Goal: Task Accomplishment & Management: Manage account settings

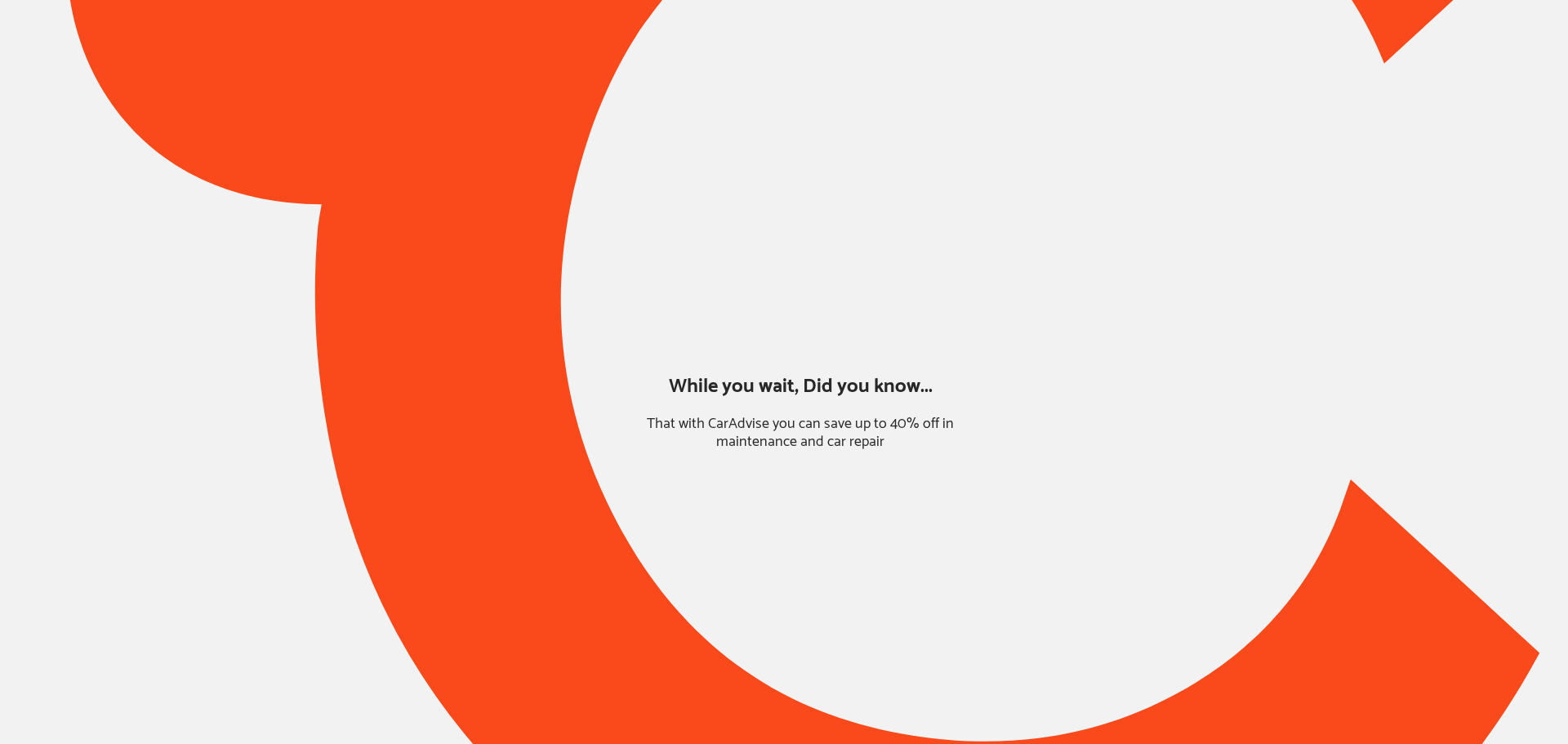
type input "*****"
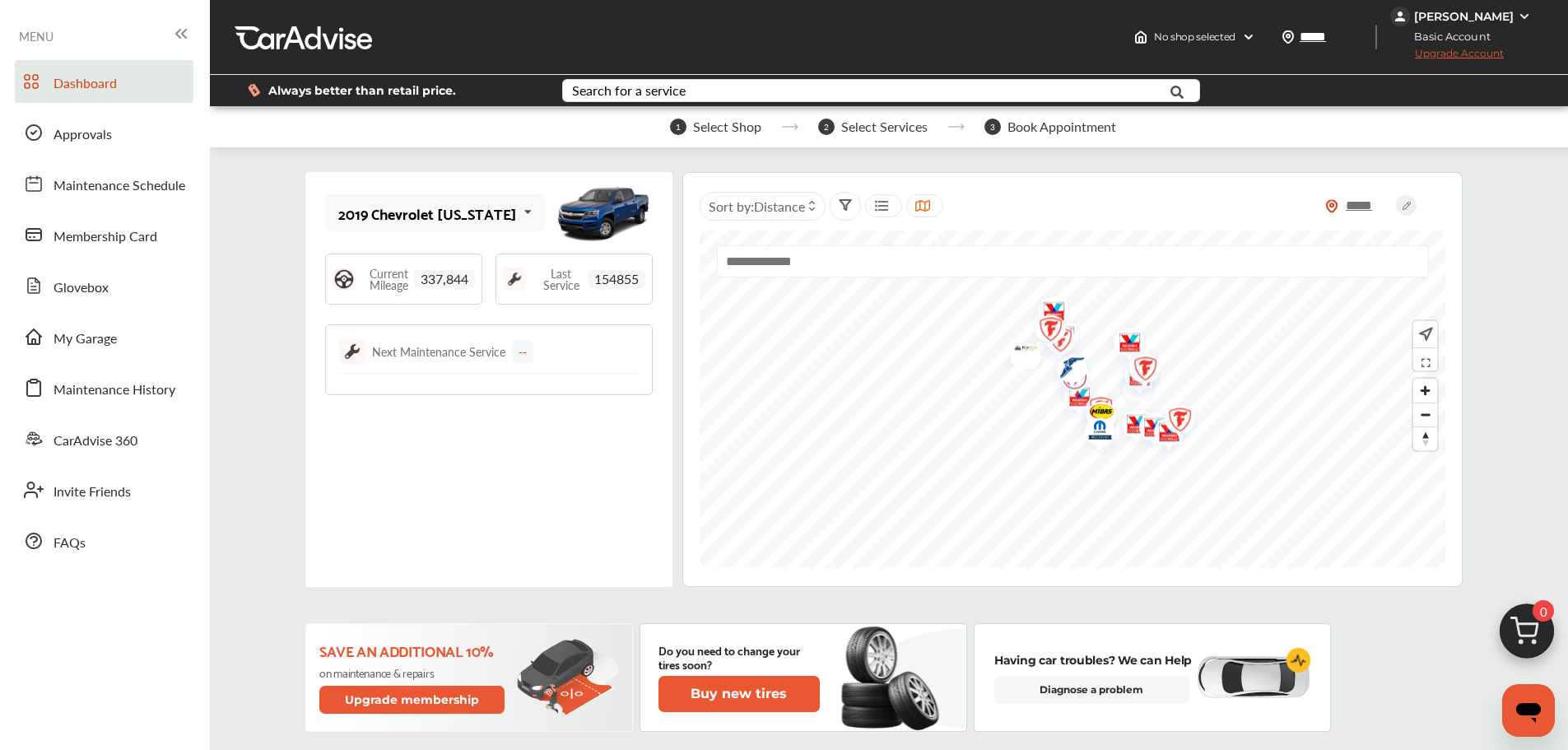
click at [393, 212] on div "2019 Chevrolet [US_STATE]" at bounding box center [428, 213] width 178 height 17
click at [426, 304] on div "2016 Nissan Altima" at bounding box center [428, 312] width 178 height 17
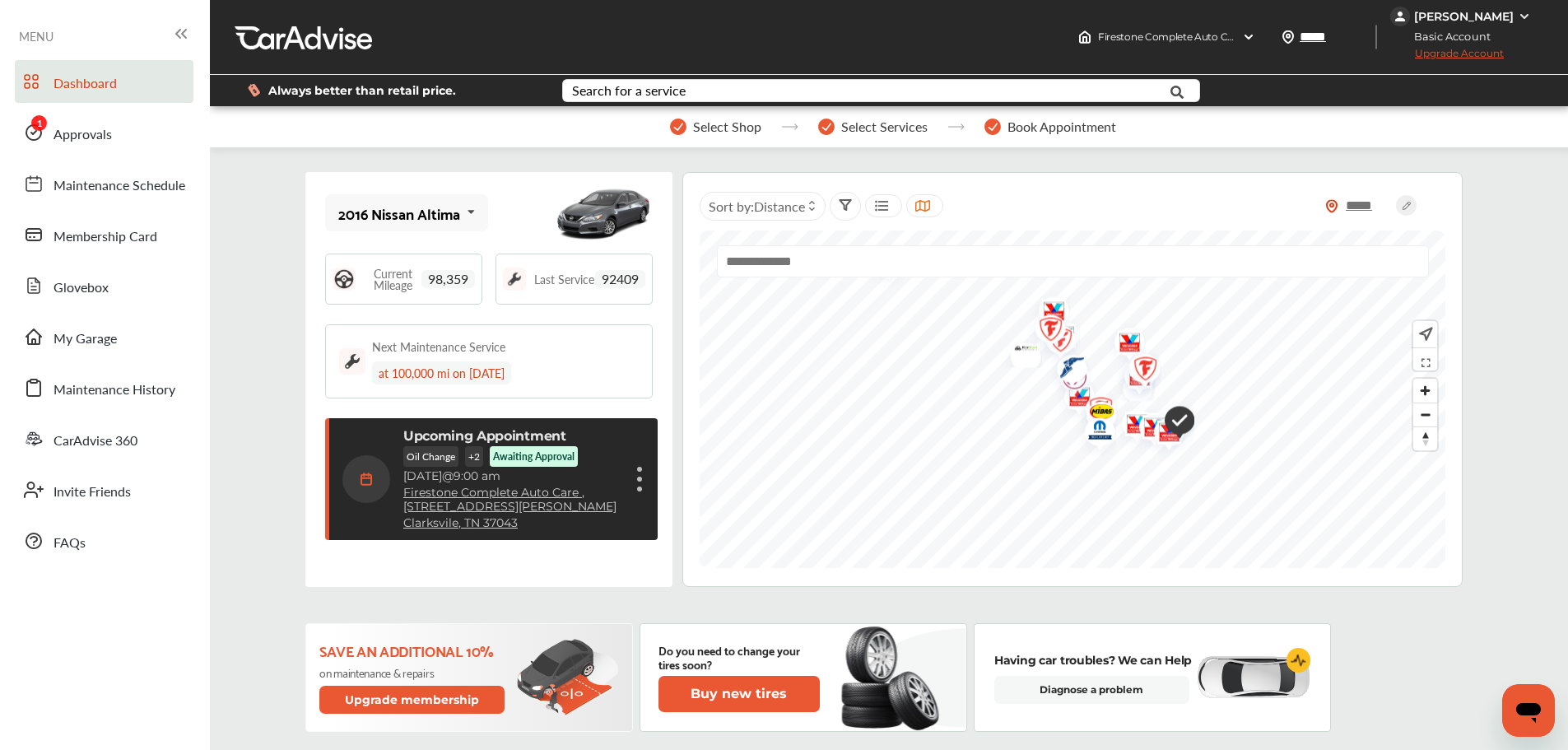
click at [145, 143] on link "Approvals" at bounding box center [104, 132] width 178 height 43
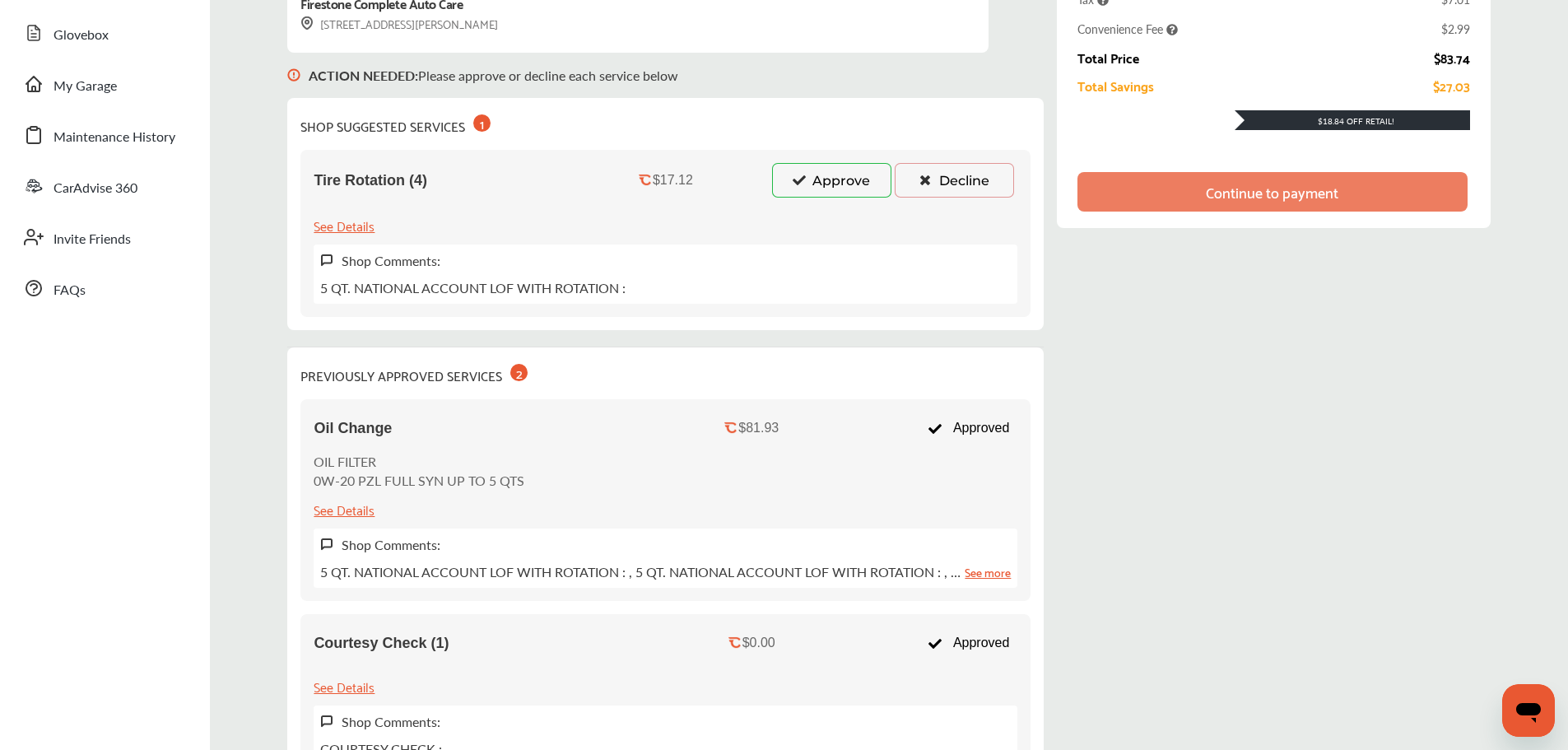
scroll to position [82, 0]
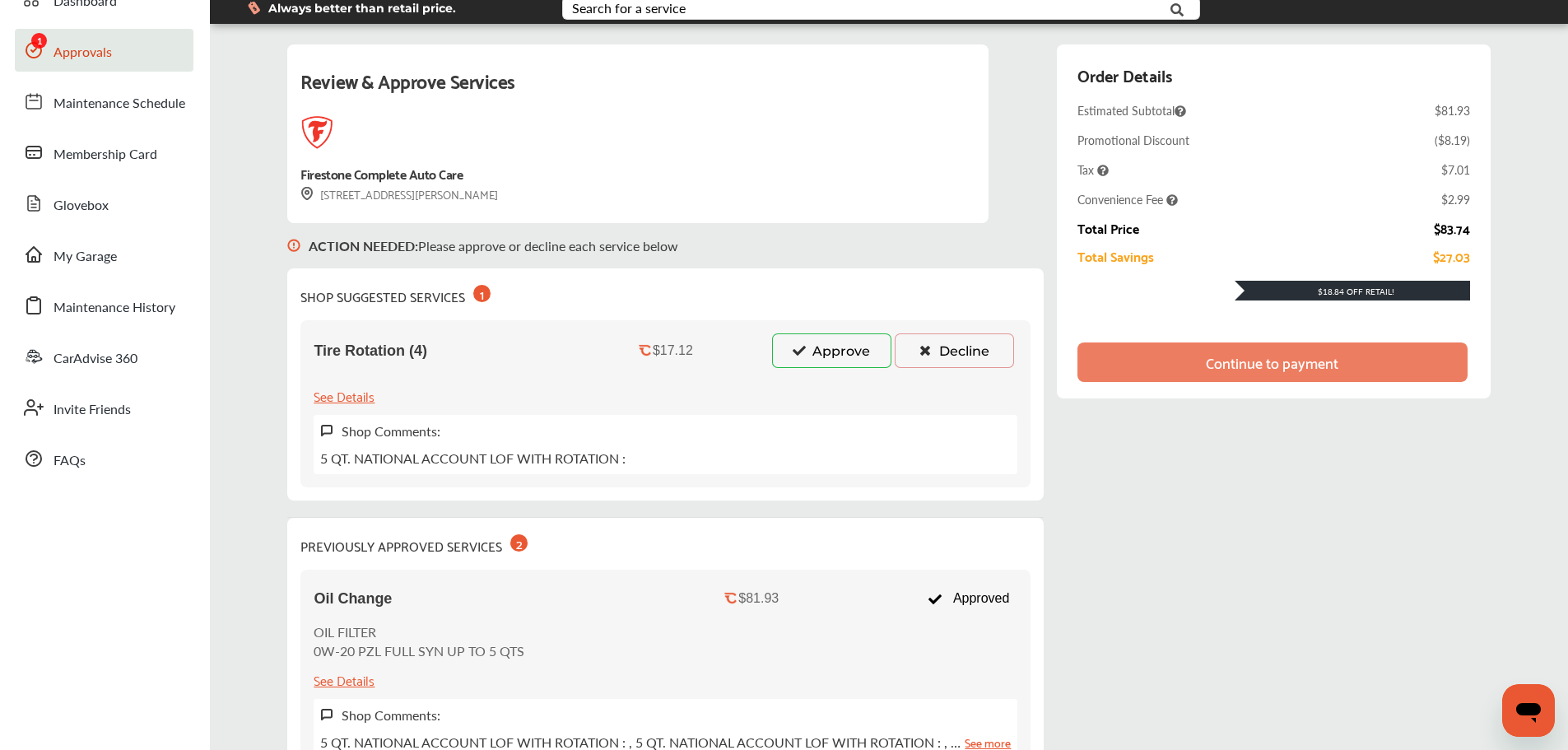
click at [784, 358] on button "Approve" at bounding box center [831, 351] width 119 height 35
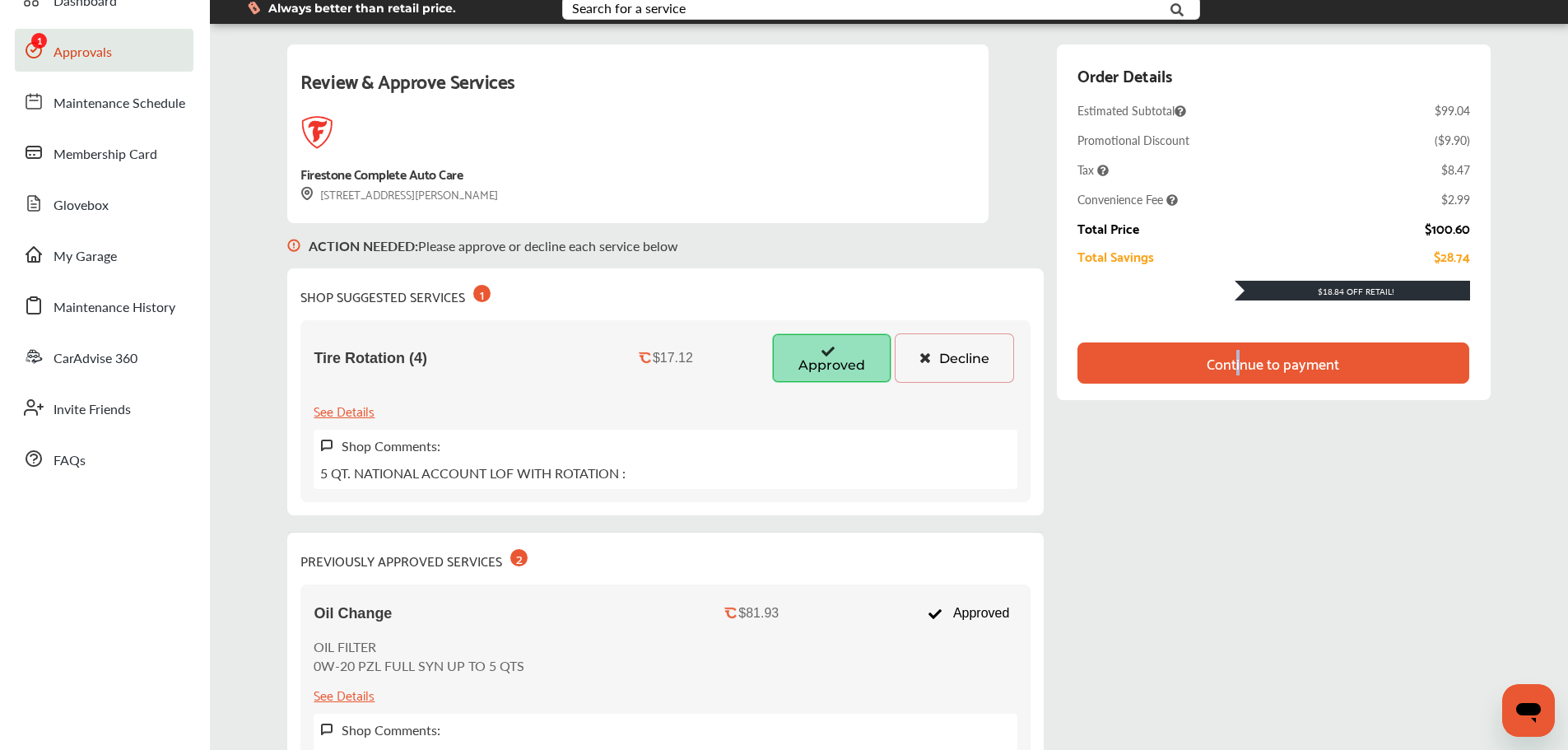
click at [1248, 368] on div "Continue to payment" at bounding box center [1272, 362] width 132 height 17
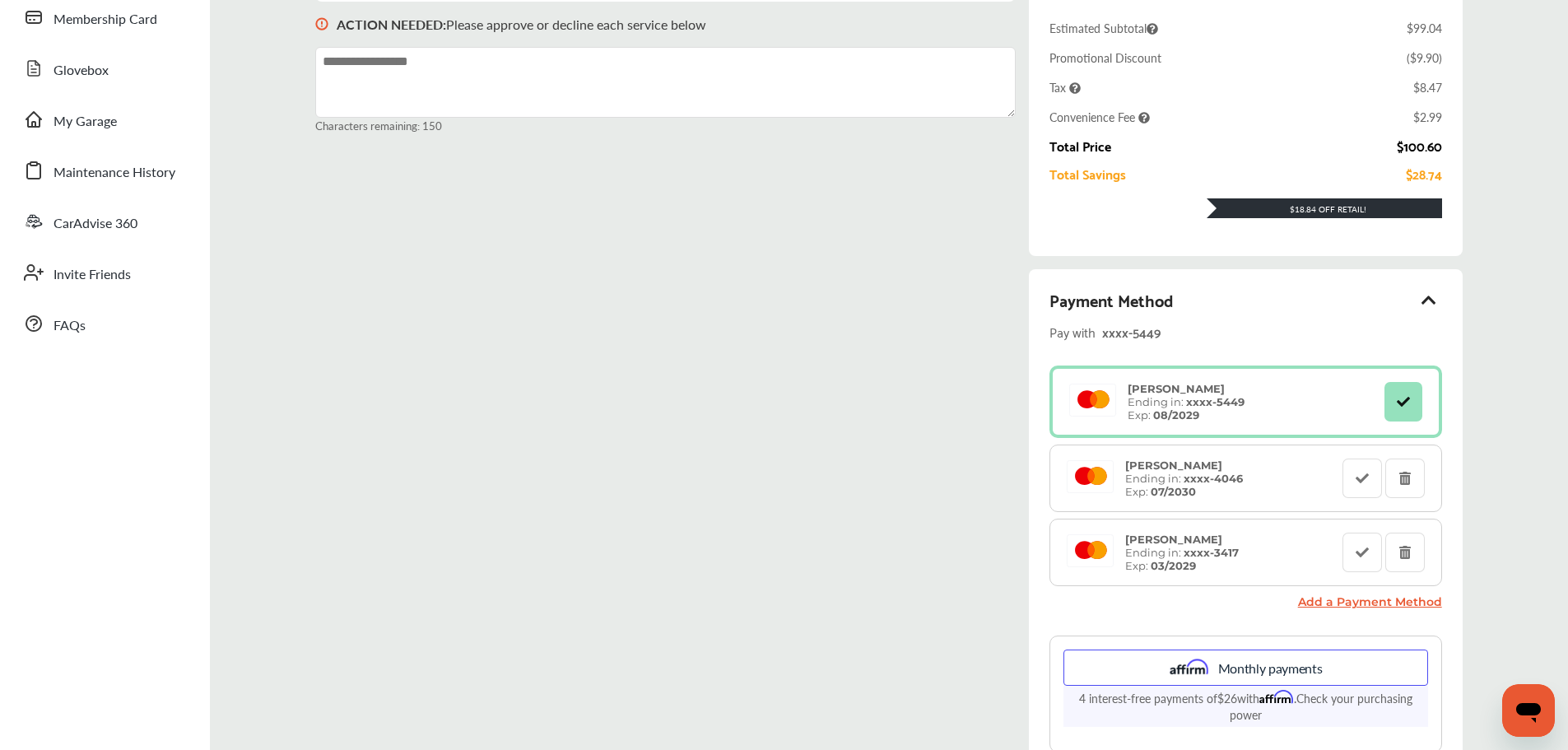
scroll to position [0, 0]
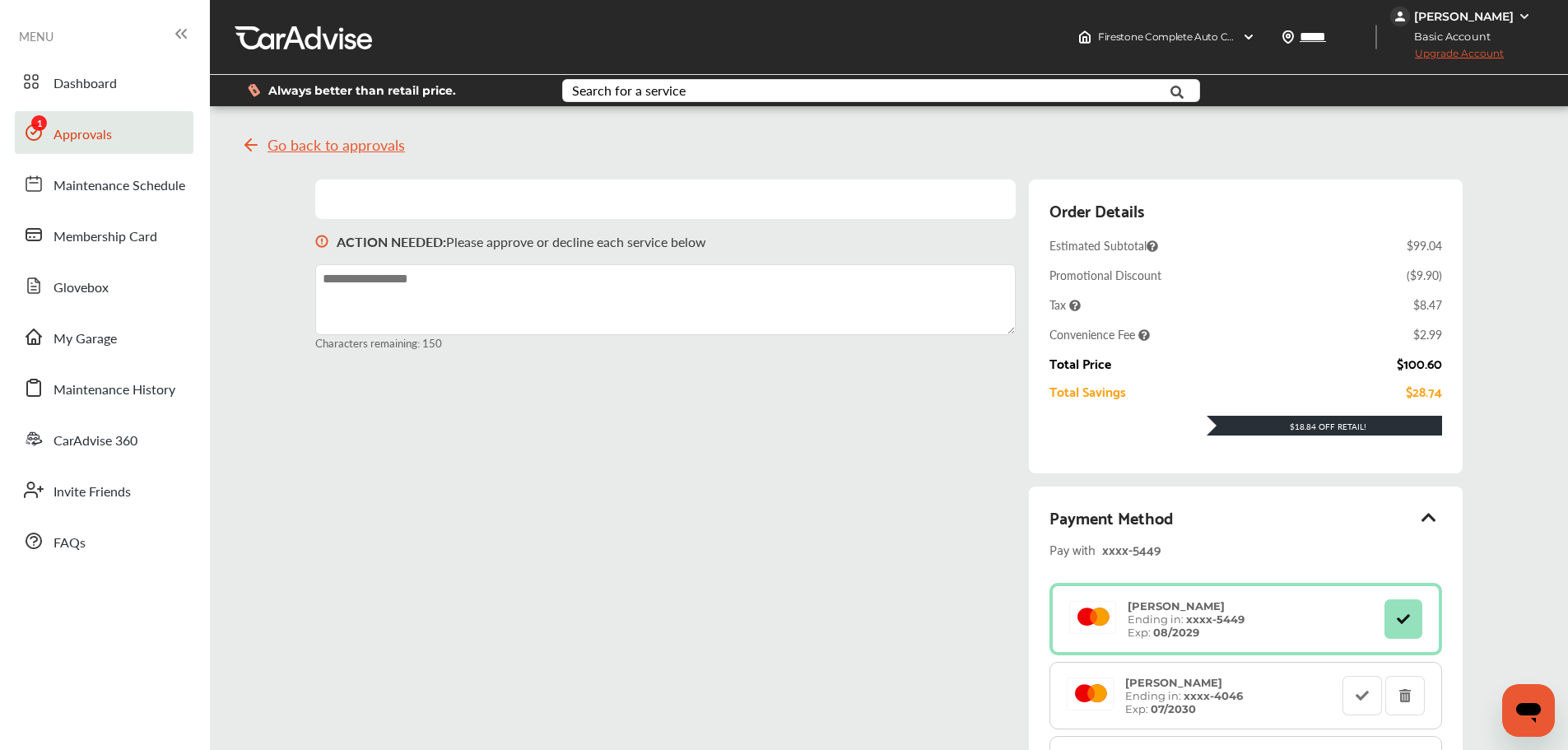
click at [279, 146] on span "Go back to approvals" at bounding box center [336, 144] width 137 height 17
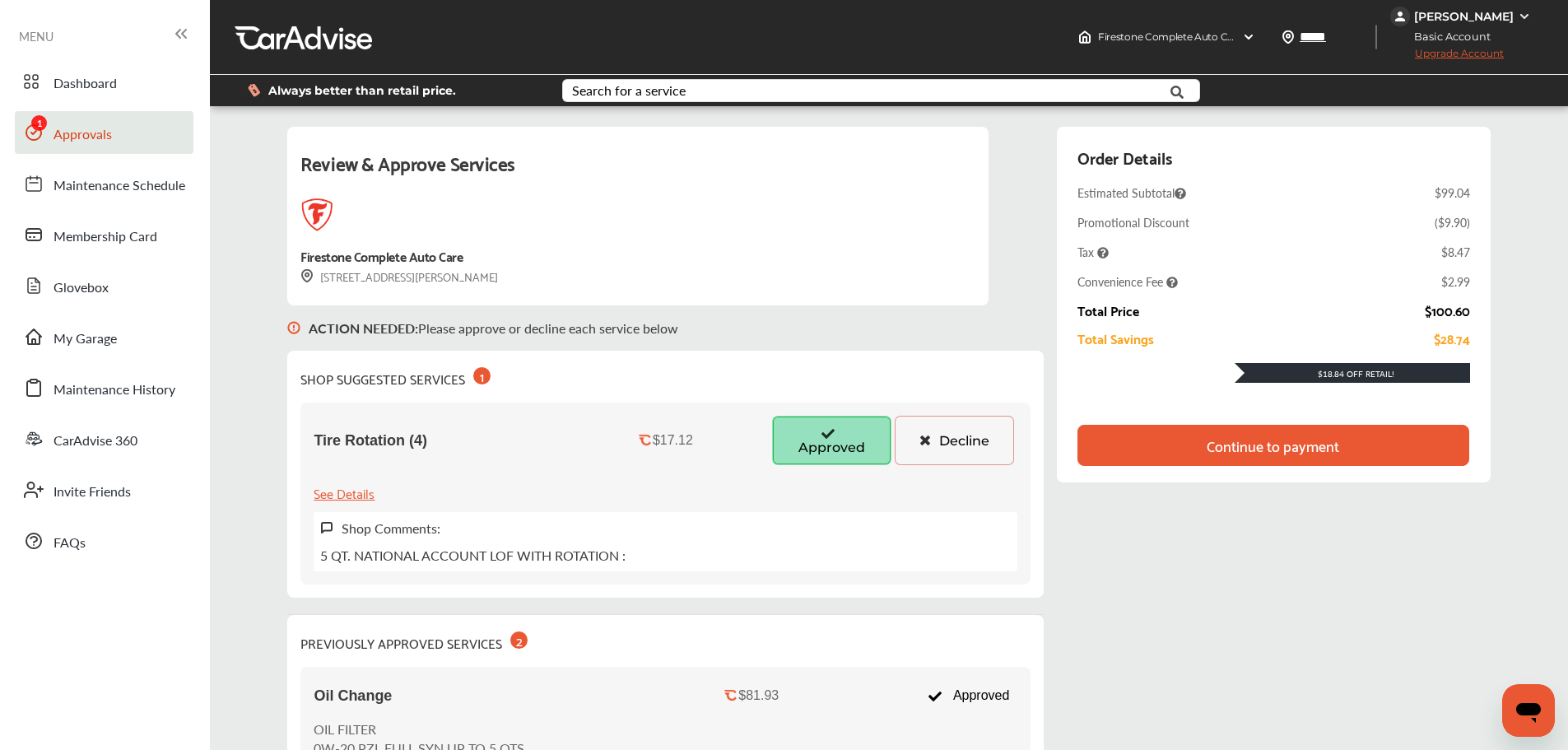
click at [937, 444] on button "Decline" at bounding box center [954, 440] width 119 height 49
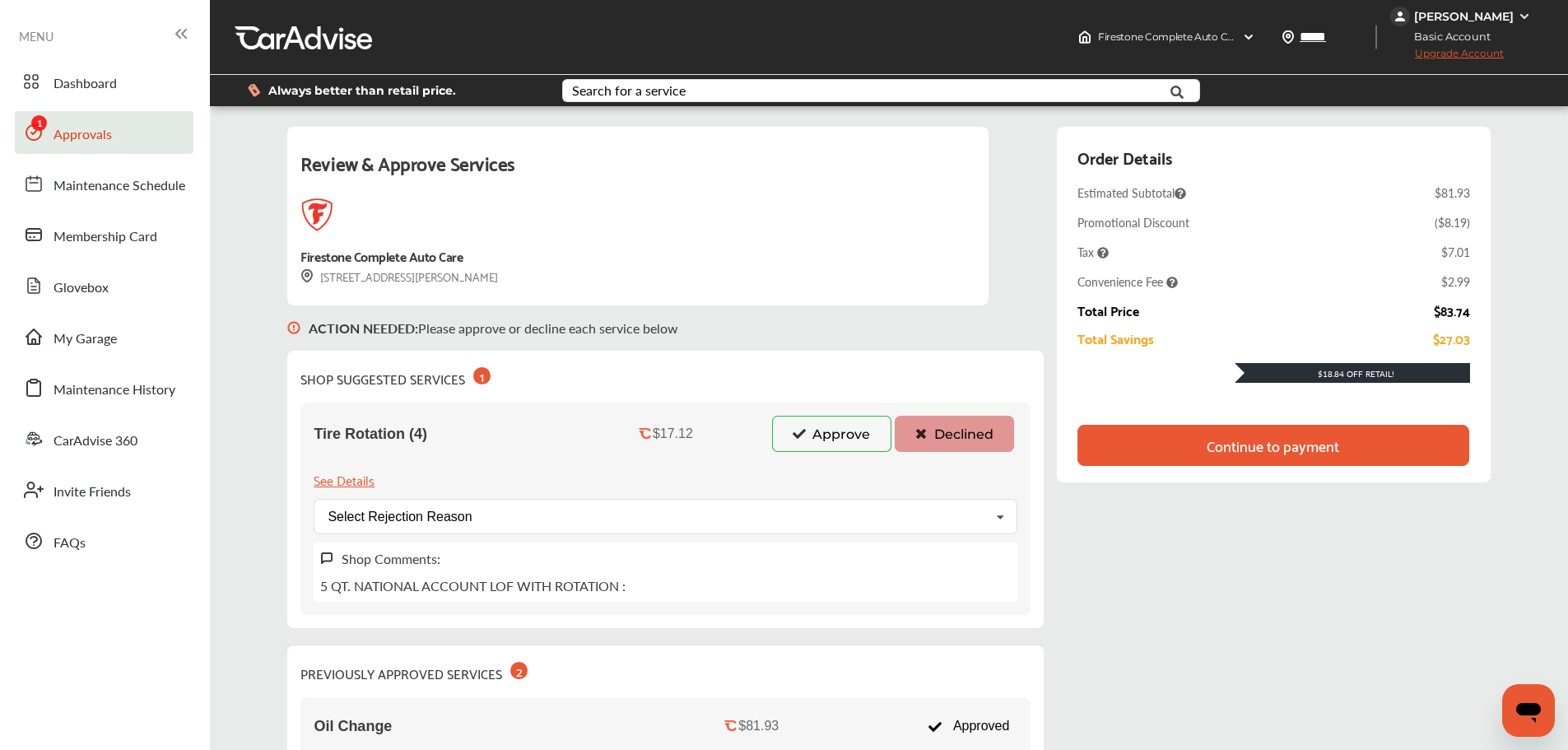
click at [795, 432] on icon at bounding box center [799, 432] width 16 height 11
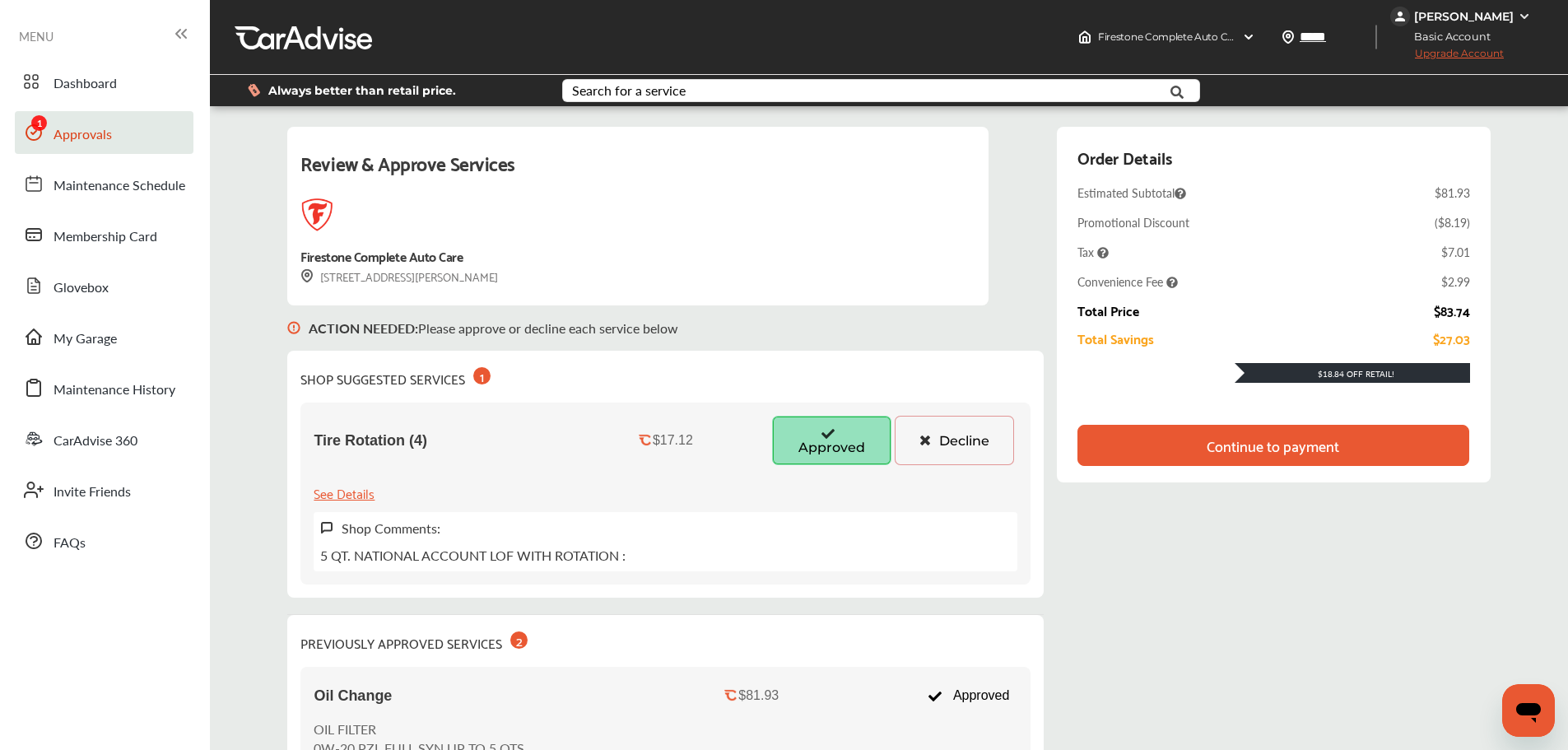
click at [1274, 447] on div "Continue to payment" at bounding box center [1272, 445] width 132 height 17
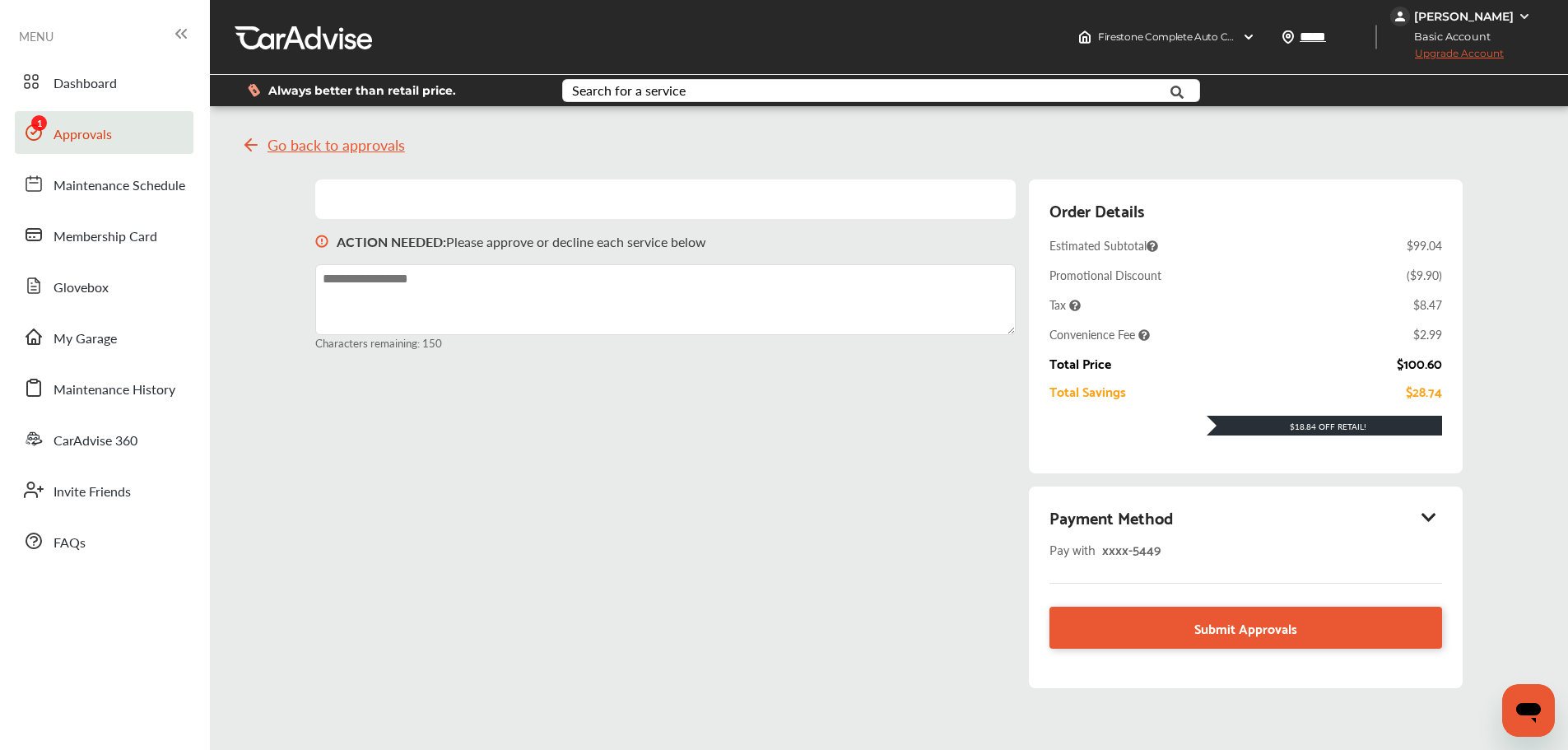
click at [1377, 520] on div "Payment Method" at bounding box center [1245, 517] width 392 height 28
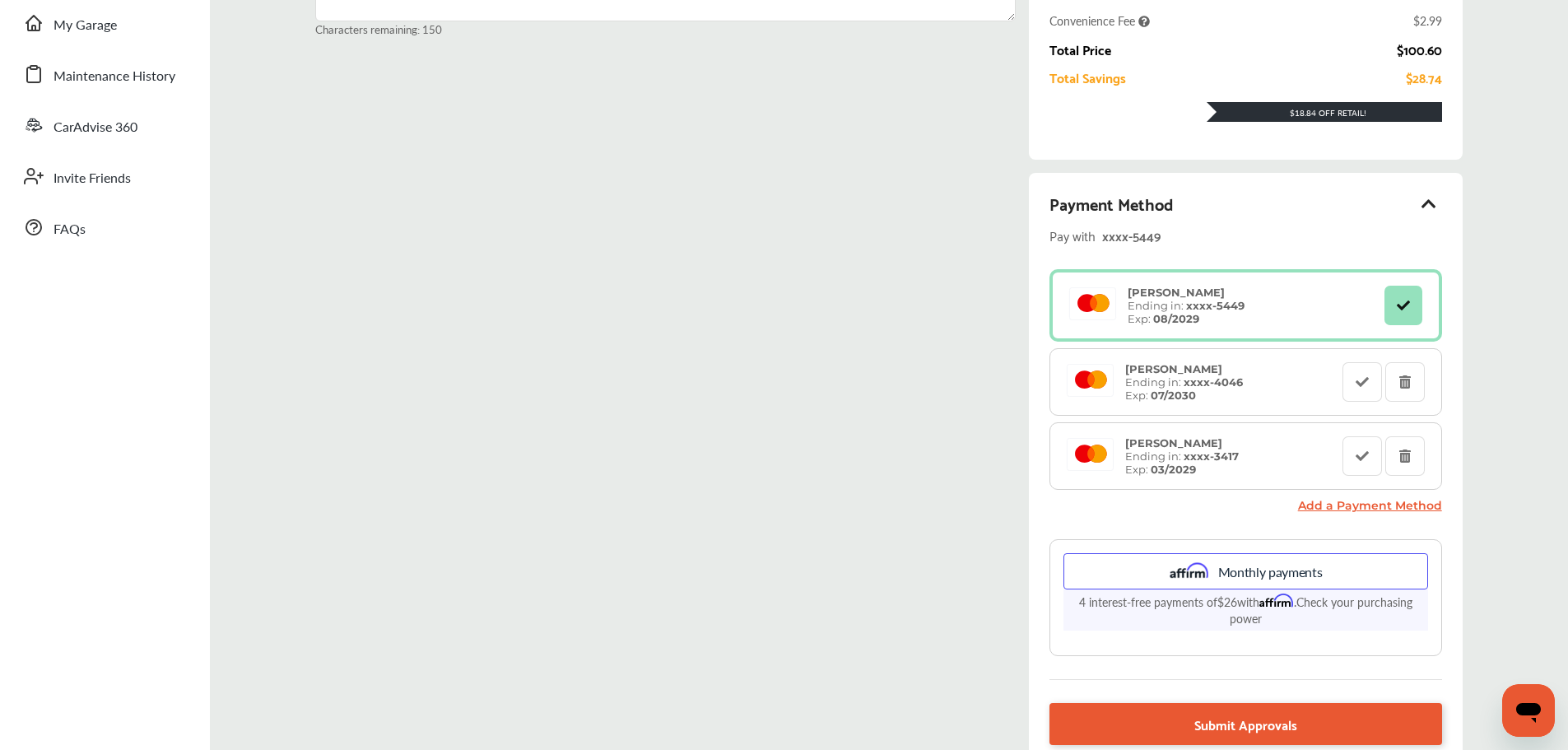
scroll to position [411, 0]
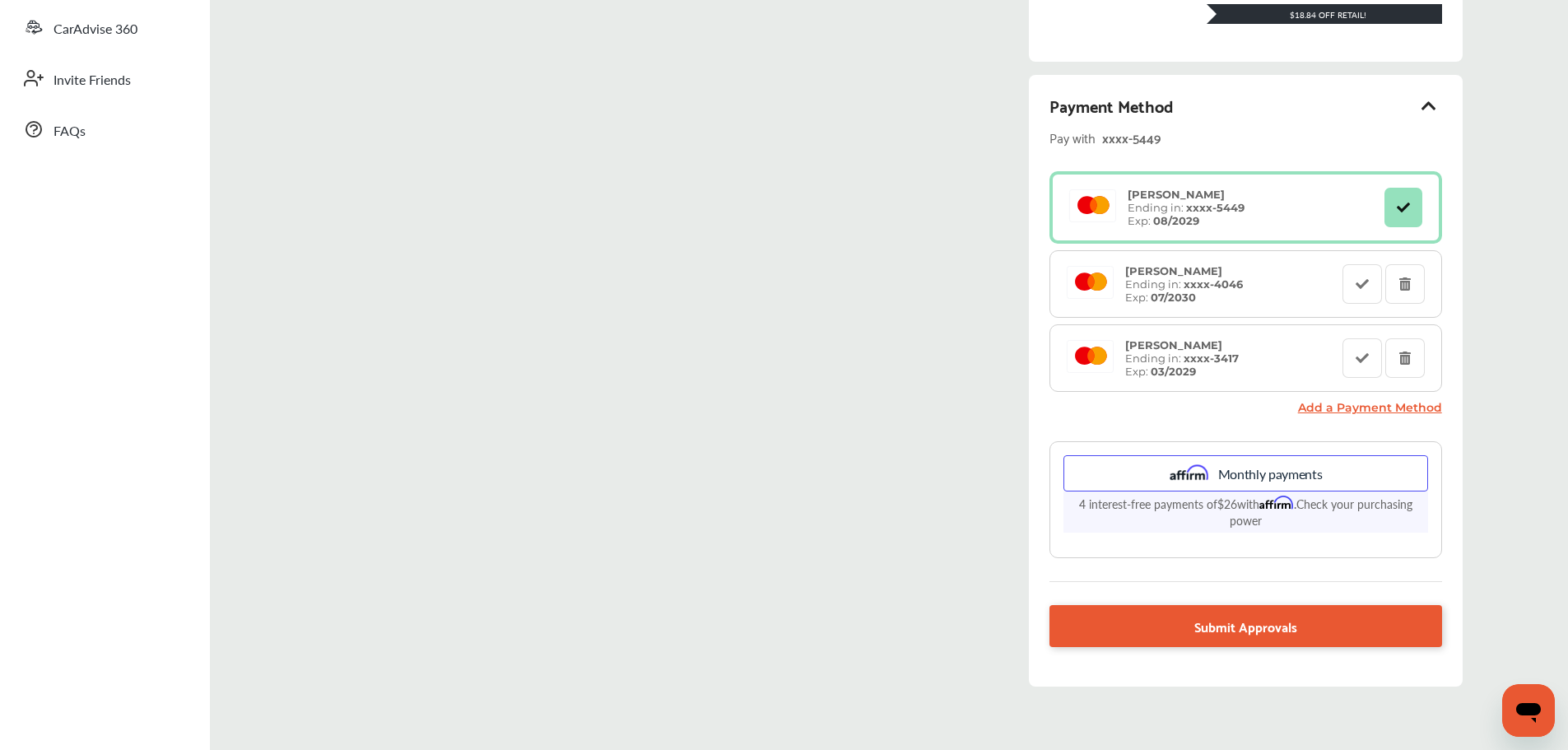
click at [1272, 611] on link "Submit Approvals" at bounding box center [1245, 626] width 392 height 42
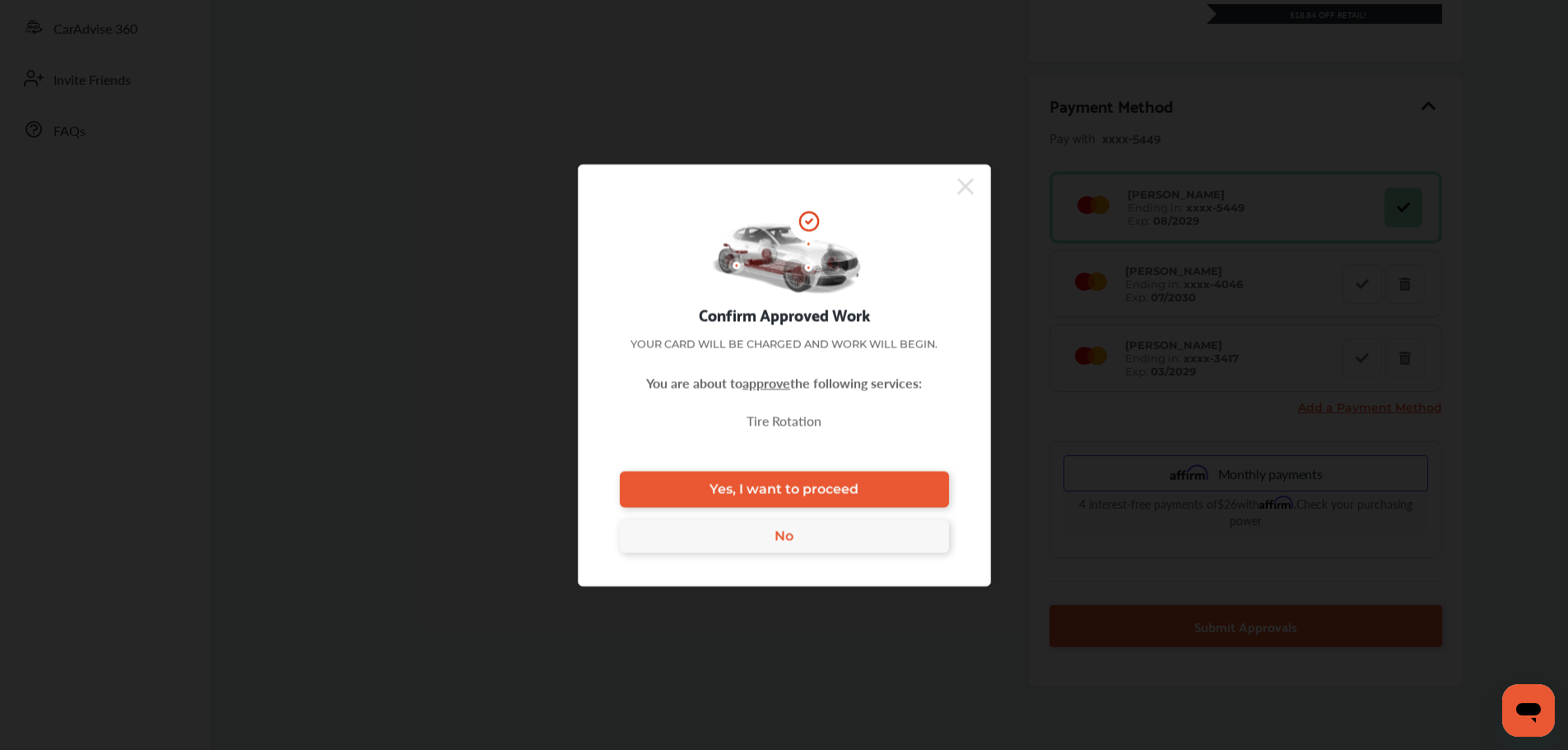
click at [921, 482] on link "Yes, I want to proceed" at bounding box center [784, 488] width 329 height 36
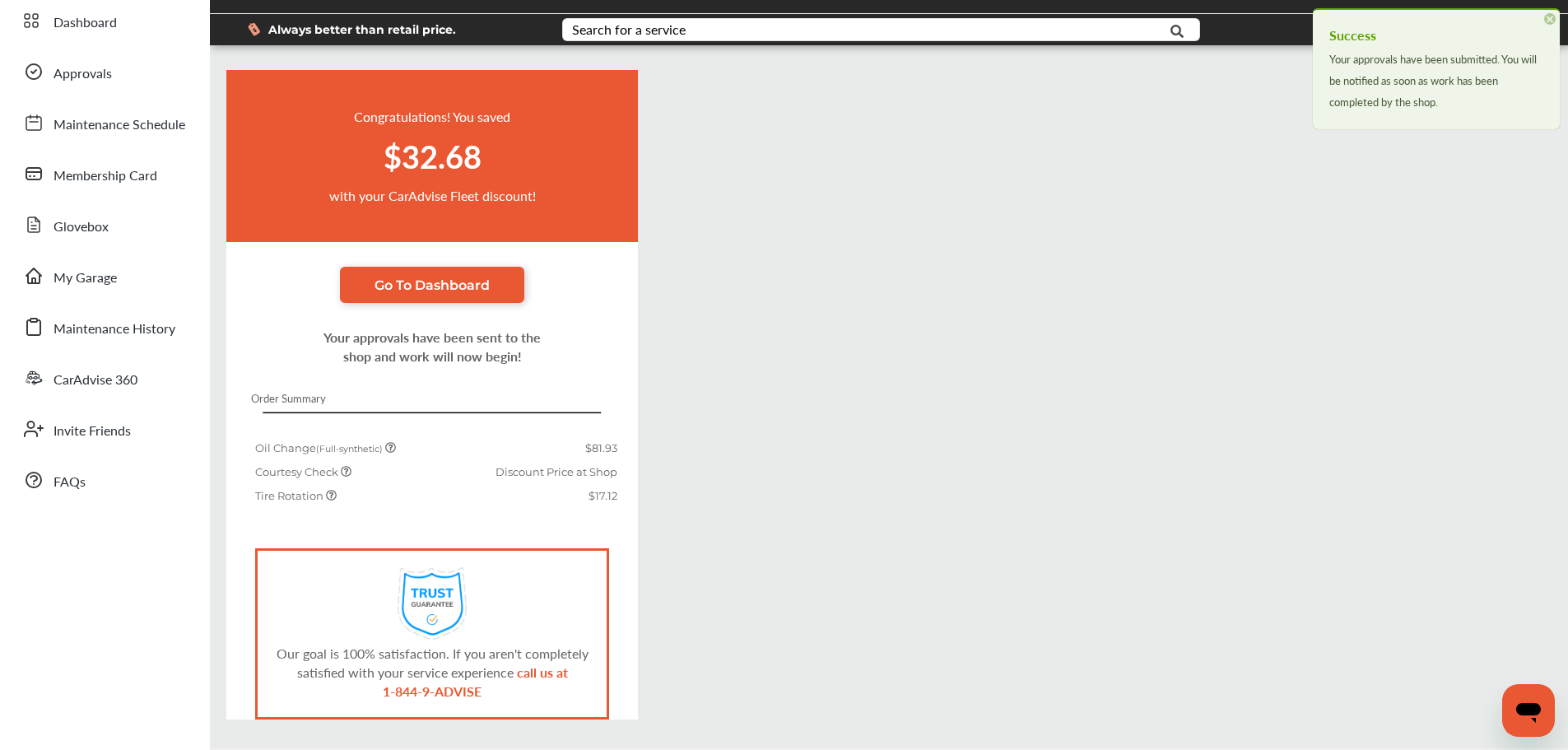
scroll to position [118, 0]
